Goal: Task Accomplishment & Management: Manage account settings

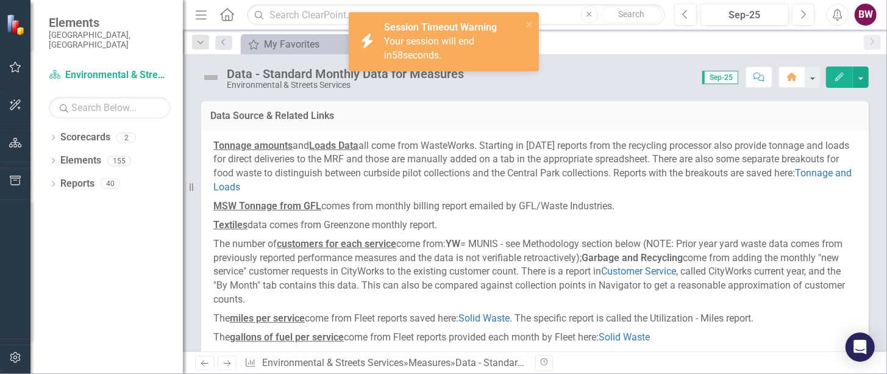
click at [433, 47] on div "Your session will end in 58 seconds." at bounding box center [451, 49] width 135 height 28
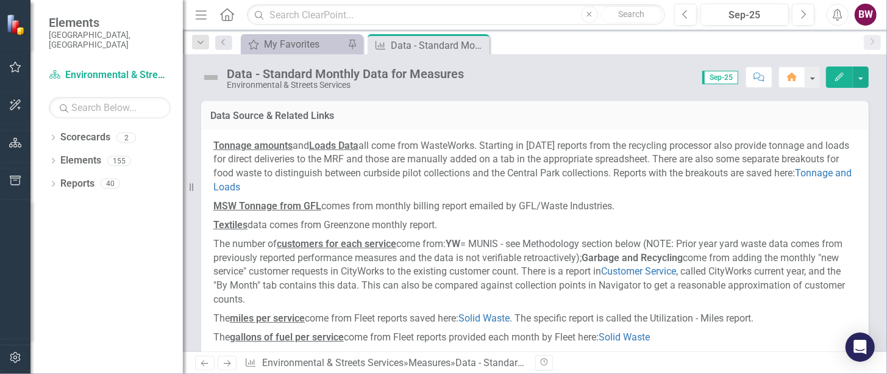
click at [527, 77] on div "Score: N/A Sep-25 Completed Comment Home Edit" at bounding box center [669, 76] width 399 height 21
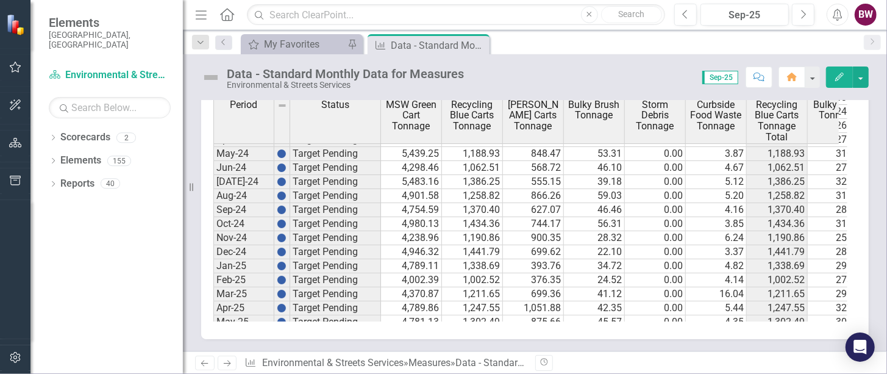
scroll to position [526, 0]
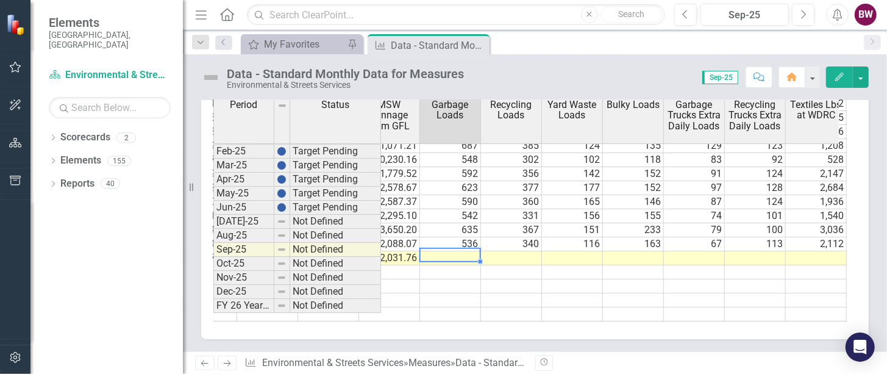
click at [453, 243] on tbody "5,354.36 1,402.26 569.39 43.28 0.00 4.58 1,402.26 334.88 6,226.23 0.00 12,374.4…" at bounding box center [602, 145] width 1707 height 351
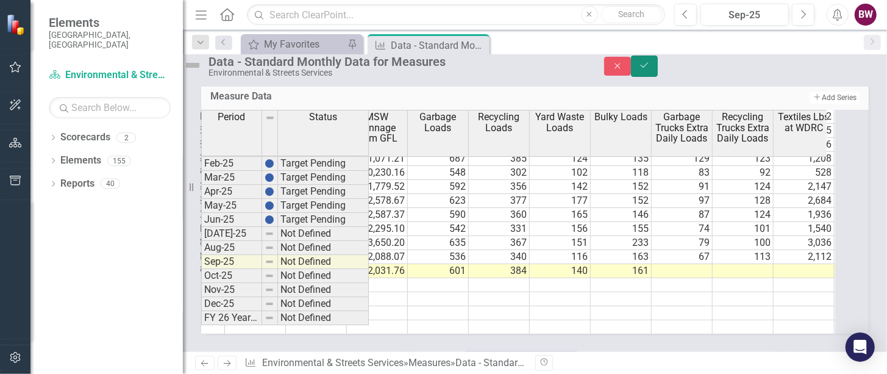
click at [650, 68] on icon "Save" at bounding box center [644, 65] width 11 height 9
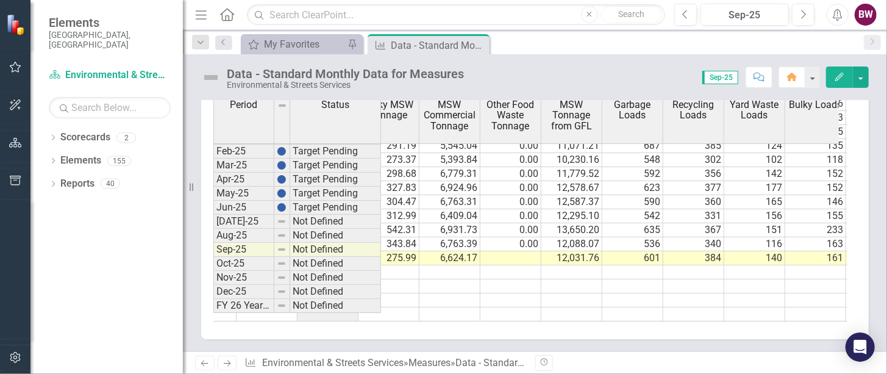
click at [521, 237] on td "0.00" at bounding box center [510, 244] width 61 height 14
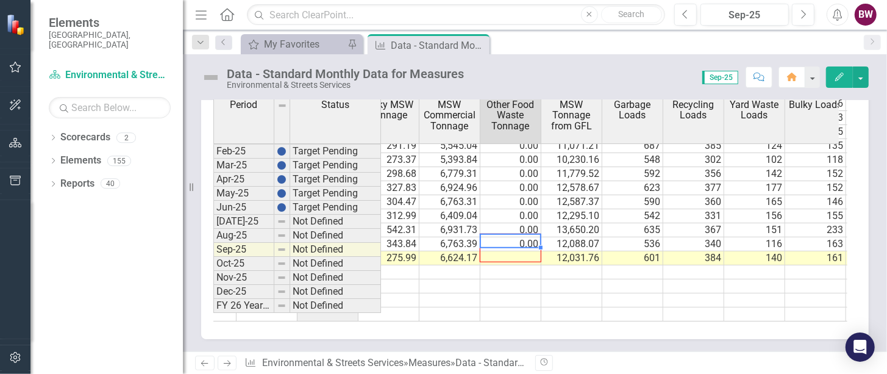
drag, startPoint x: 538, startPoint y: 238, endPoint x: 538, endPoint y: 246, distance: 7.9
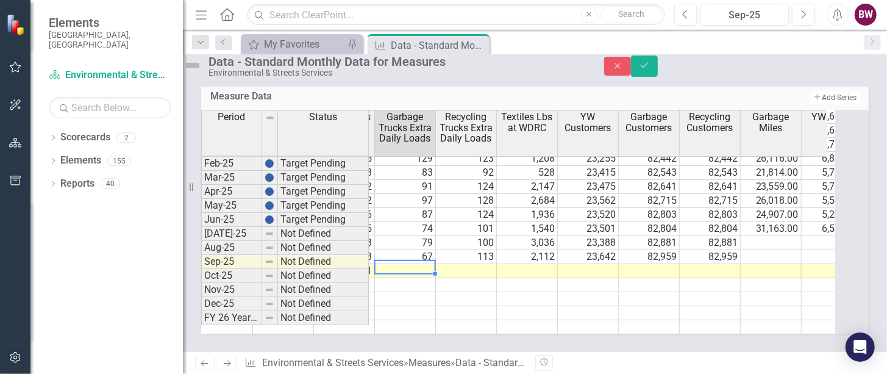
click at [427, 264] on td at bounding box center [405, 271] width 61 height 14
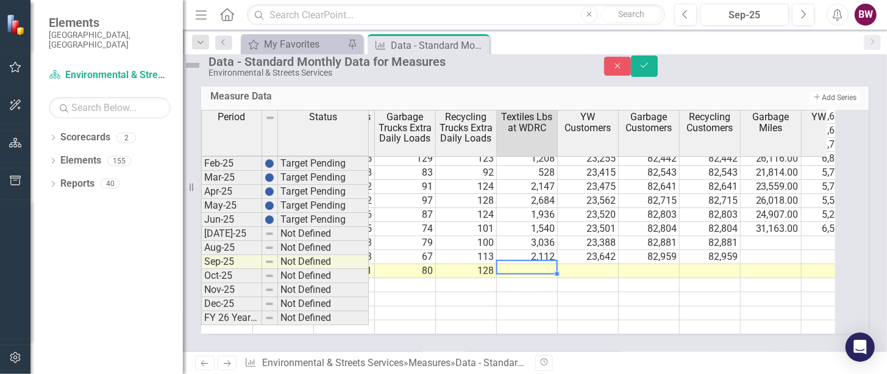
click at [540, 264] on td at bounding box center [527, 271] width 61 height 14
click at [593, 264] on td at bounding box center [588, 271] width 61 height 14
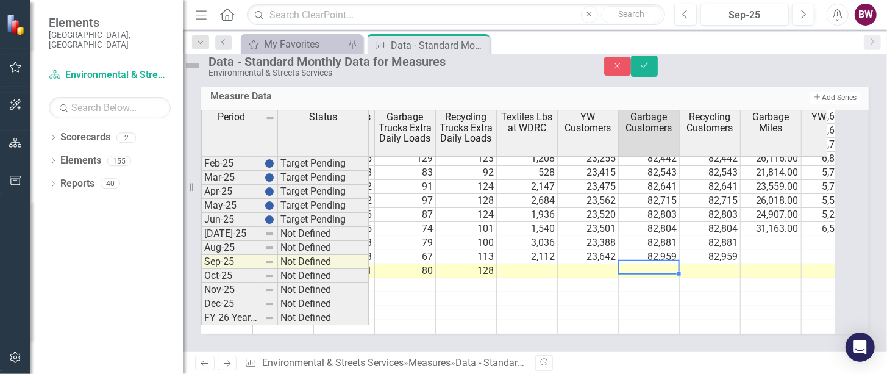
click at [653, 264] on td at bounding box center [649, 271] width 61 height 14
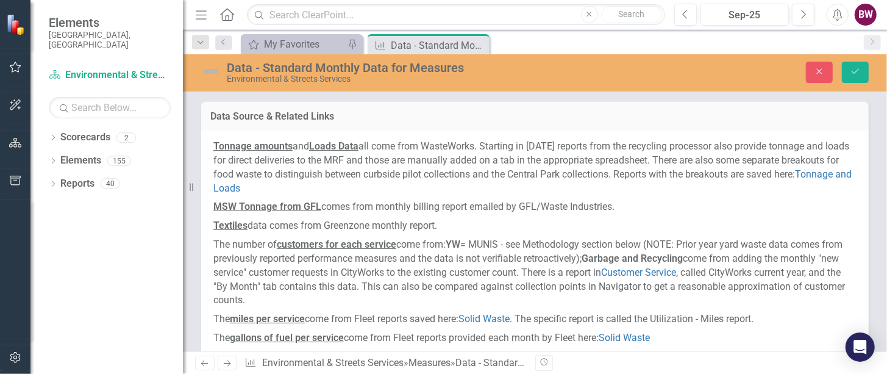
scroll to position [617, 0]
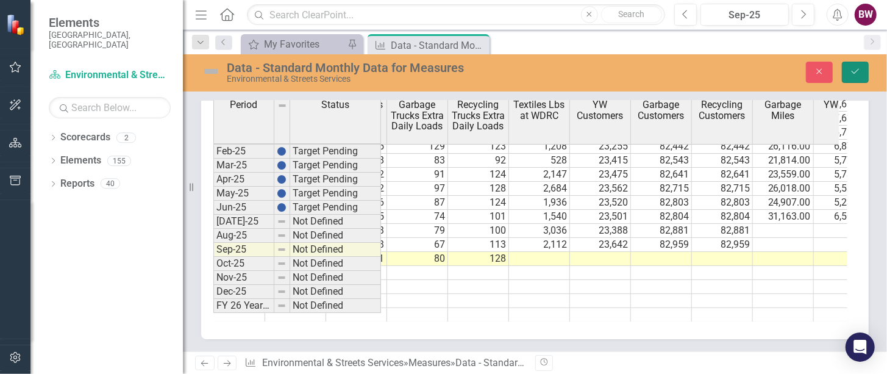
click at [849, 63] on button "Save" at bounding box center [855, 72] width 27 height 21
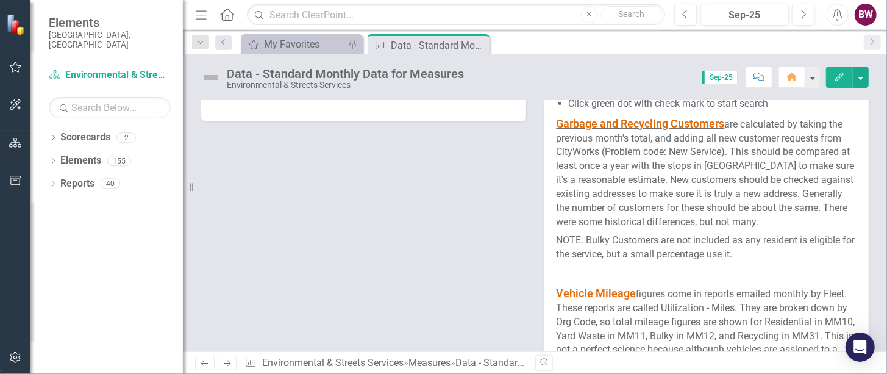
scroll to position [1827, 0]
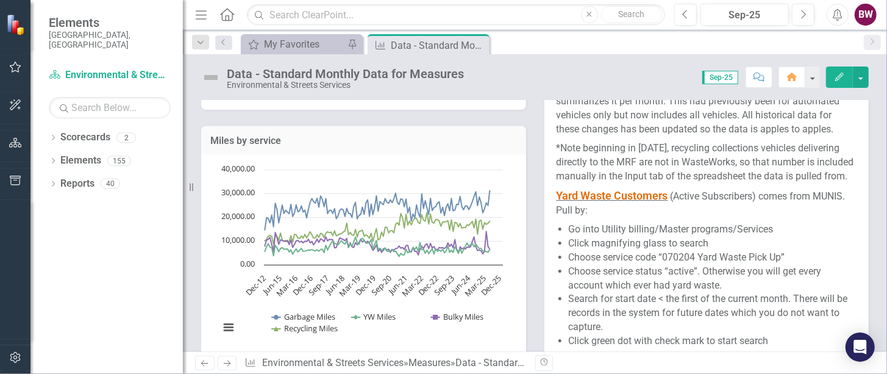
scroll to position [1596, 0]
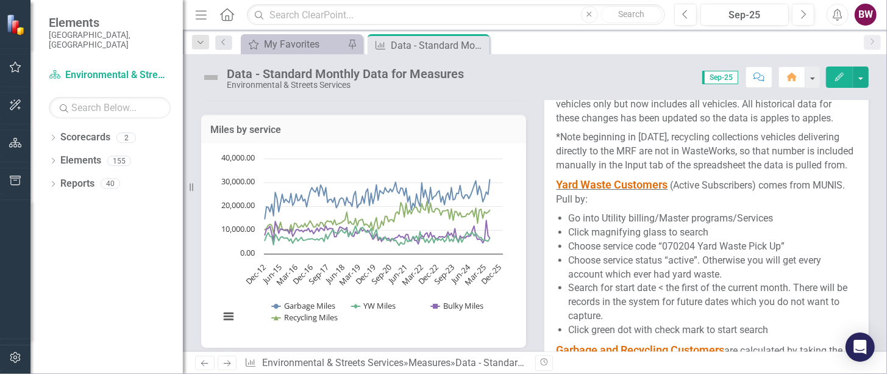
drag, startPoint x: 660, startPoint y: 272, endPoint x: 686, endPoint y: 271, distance: 25.6
click at [686, 254] on li "Choose service code “070204 Yard Waste Pick Up”" at bounding box center [713, 247] width 288 height 14
drag, startPoint x: 695, startPoint y: 271, endPoint x: 659, endPoint y: 269, distance: 35.4
click at [659, 254] on li "Choose service code “070204 Yard Waste Pick Up”" at bounding box center [713, 247] width 288 height 14
click at [211, 96] on div "Data - Standard Monthly Data for Measures Environmental & Streets Services Scor…" at bounding box center [535, 202] width 704 height 297
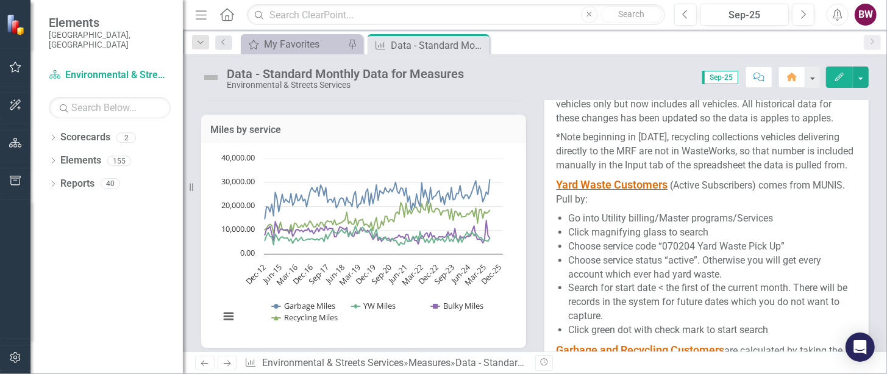
click at [531, 97] on div "Data - Standard Monthly Data for Measures Environmental & Streets Services Scor…" at bounding box center [535, 202] width 704 height 297
click at [558, 41] on div "My Favorites My Favorites Pin Measure Data - Standard Monthly Data for Measures…" at bounding box center [547, 44] width 619 height 20
click at [560, 84] on div "Score: N/A Sep-25 Completed Comment Home Edit" at bounding box center [669, 76] width 399 height 21
click at [542, 65] on div "Data - Standard Monthly Data for Measures Environmental & Streets Services Scor…" at bounding box center [535, 72] width 704 height 37
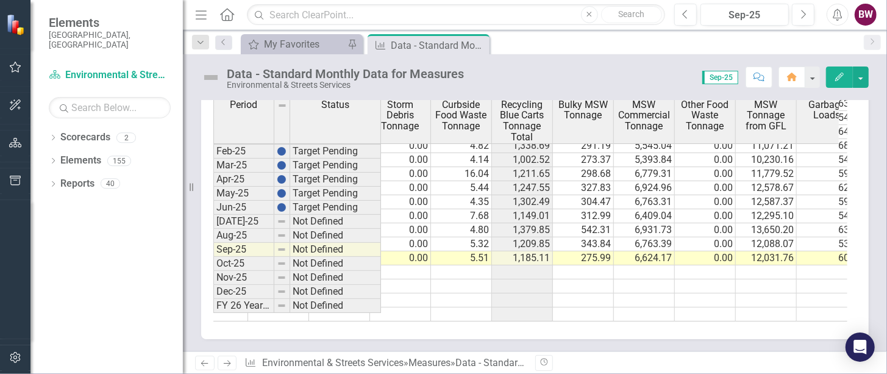
scroll to position [0, 268]
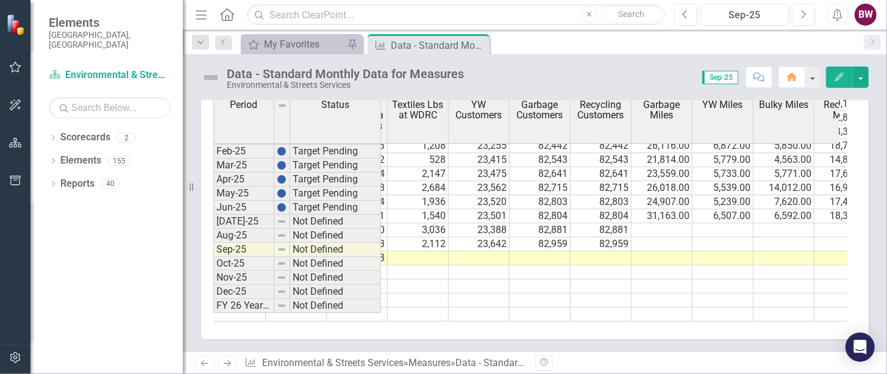
click at [480, 251] on td at bounding box center [479, 258] width 61 height 14
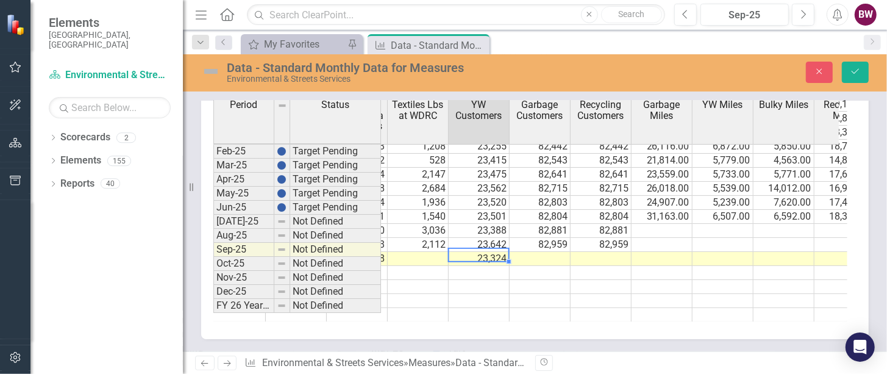
type textarea "23324"
click at [478, 266] on td at bounding box center [479, 273] width 61 height 14
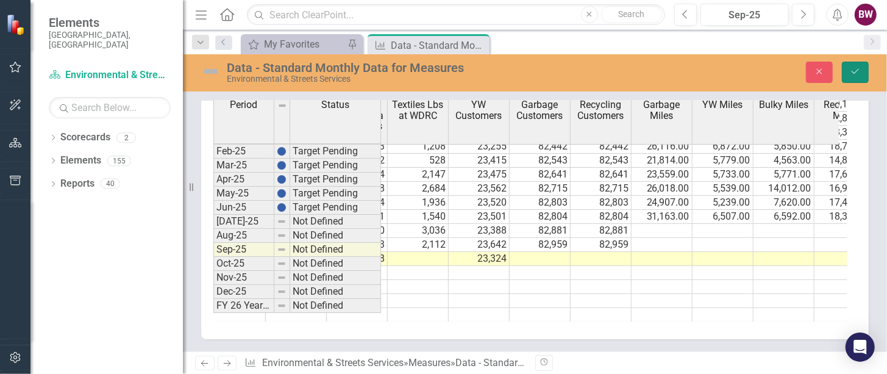
click at [852, 82] on button "Save" at bounding box center [855, 72] width 27 height 21
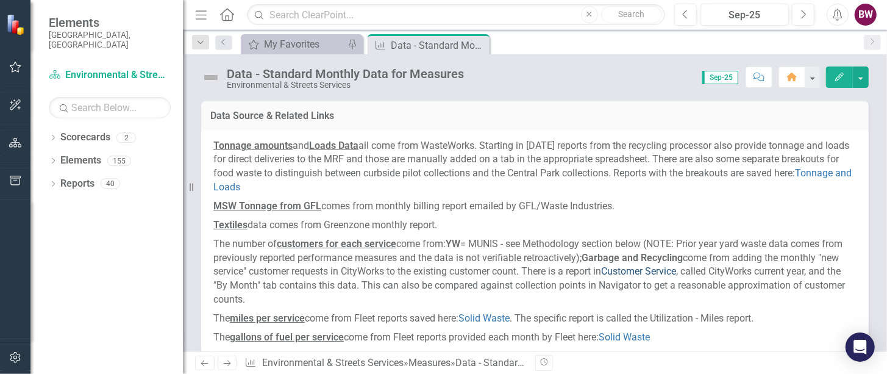
click at [653, 271] on link "Customer Service" at bounding box center [638, 271] width 75 height 12
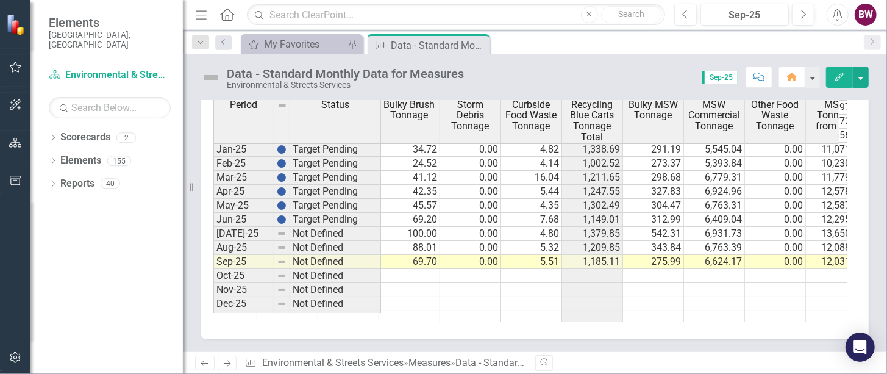
scroll to position [605, 255]
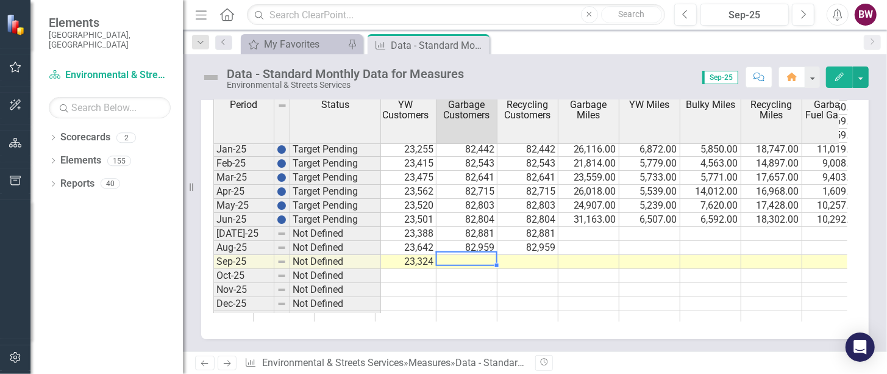
click at [470, 261] on tr "4,698.52 1,185.11 614.40 69.70 0.00 5.51 1,185.11 275.99 6,624.17 0.00 12,031.7…" at bounding box center [162, 262] width 1768 height 14
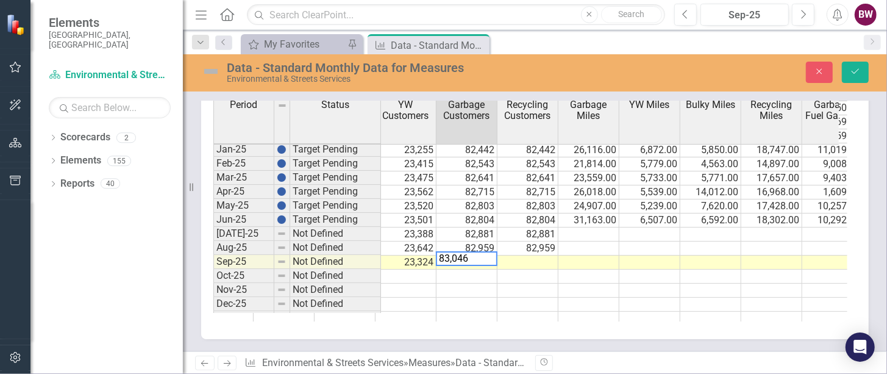
click at [517, 274] on td at bounding box center [527, 276] width 61 height 14
click at [470, 274] on td at bounding box center [466, 276] width 61 height 14
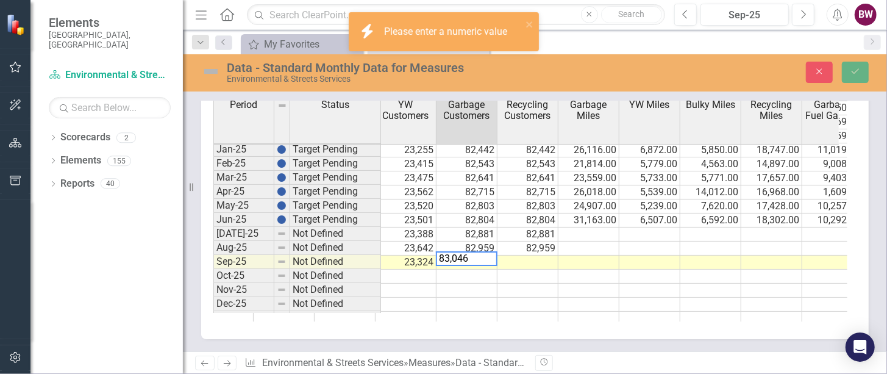
click at [486, 276] on td at bounding box center [466, 276] width 61 height 14
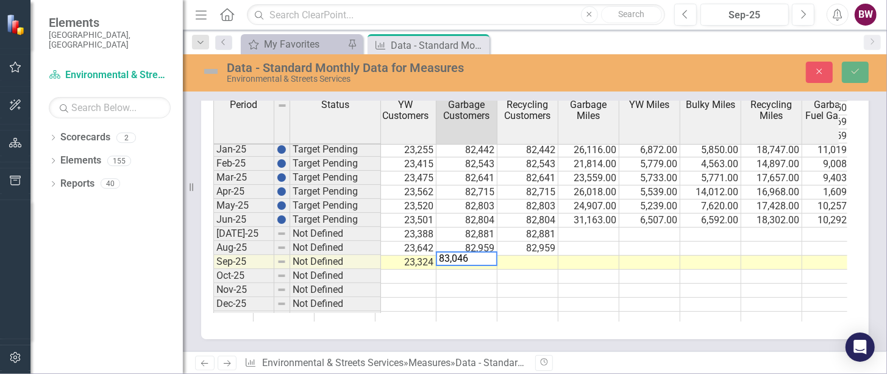
click at [531, 271] on td at bounding box center [527, 276] width 61 height 14
type textarea "8"
click at [464, 255] on td at bounding box center [466, 262] width 61 height 14
type textarea "83046"
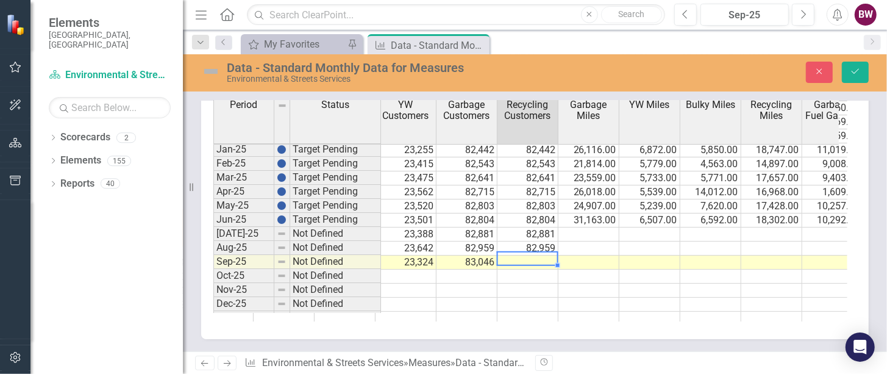
click at [464, 255] on td "83,046" at bounding box center [466, 262] width 61 height 14
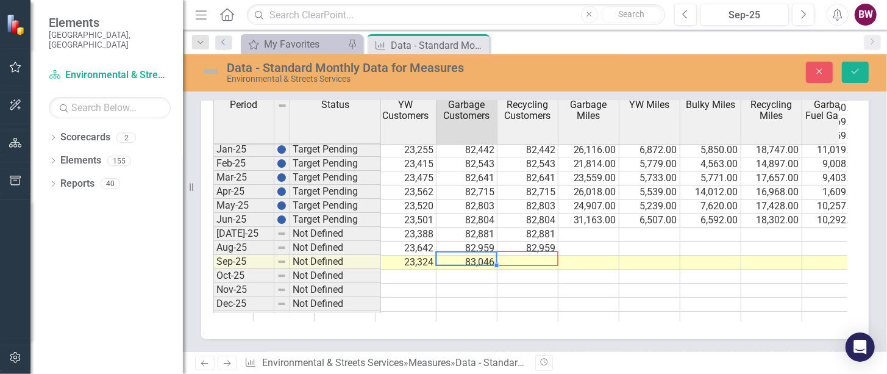
drag, startPoint x: 494, startPoint y: 264, endPoint x: 524, endPoint y: 264, distance: 29.3
type textarea "83046"
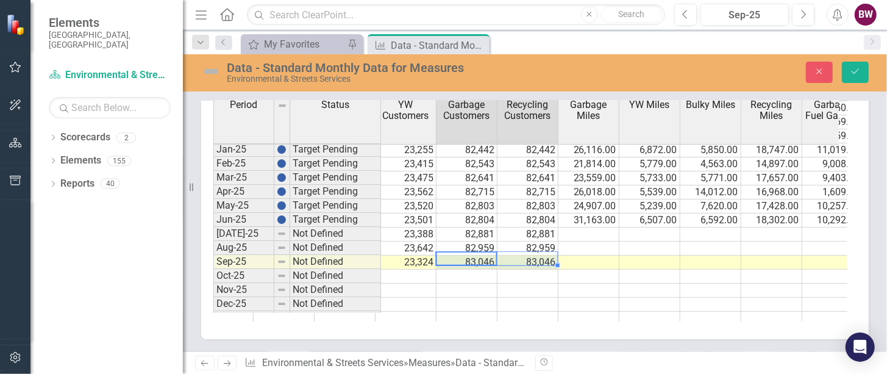
click at [578, 283] on td at bounding box center [588, 290] width 61 height 14
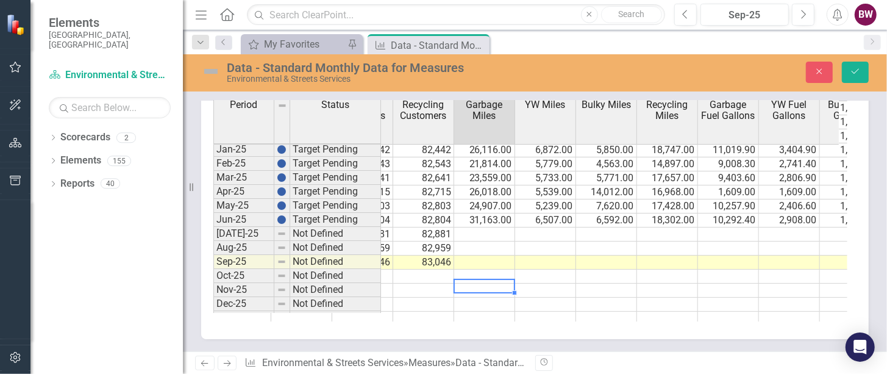
scroll to position [0, 1228]
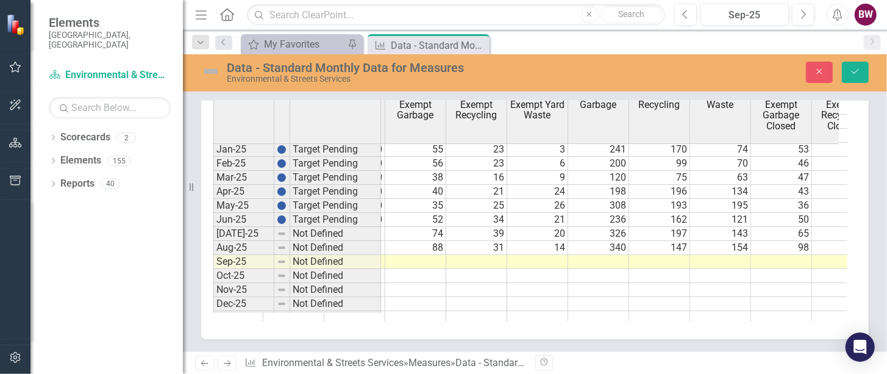
click at [428, 258] on td at bounding box center [415, 262] width 61 height 14
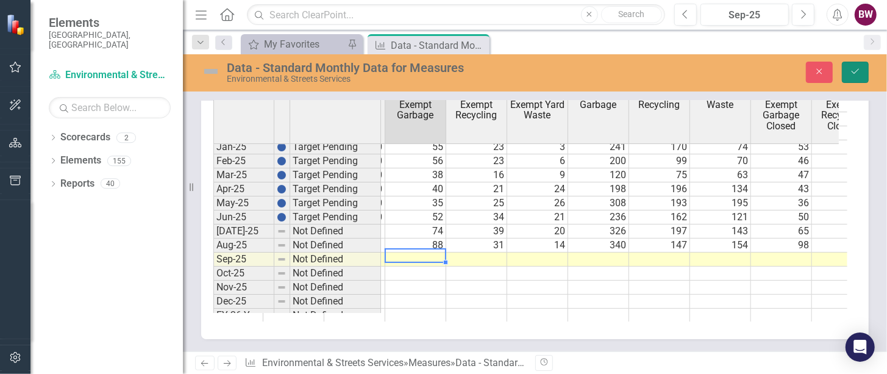
click at [853, 68] on icon "Save" at bounding box center [855, 71] width 11 height 9
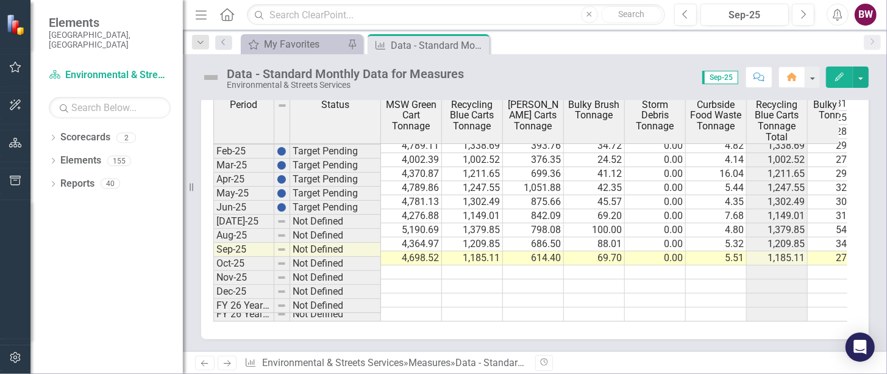
scroll to position [0, 258]
